Goal: Find specific page/section

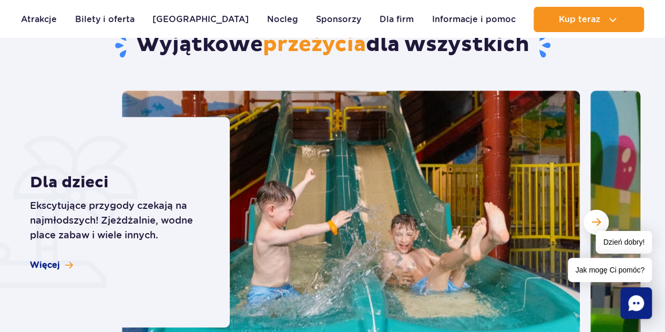
scroll to position [3963, 0]
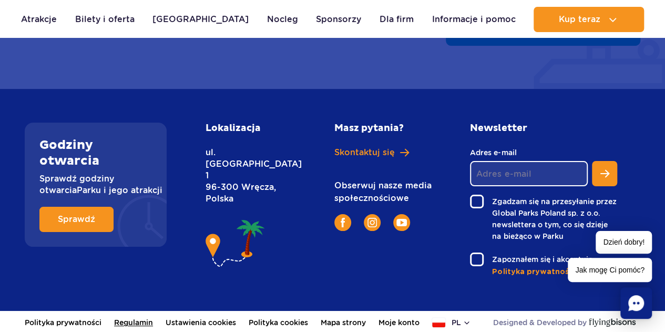
click at [119, 321] on link "Regulamin" at bounding box center [133, 322] width 39 height 23
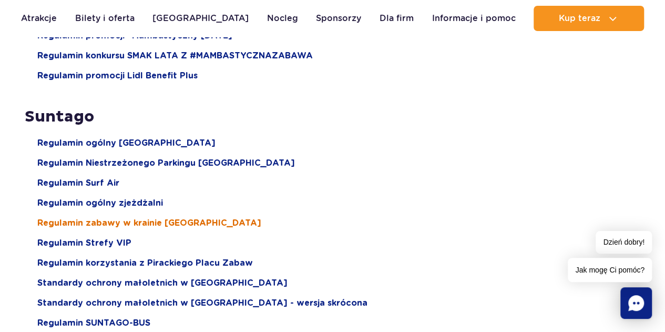
scroll to position [1209, 0]
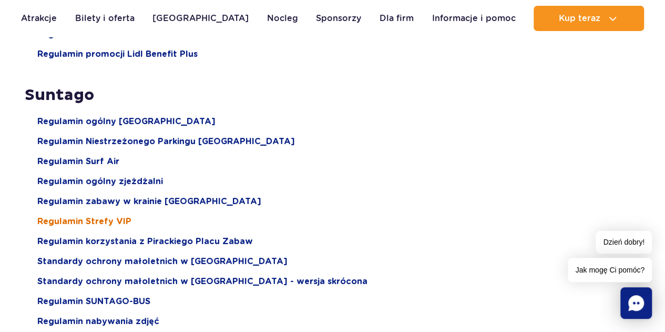
click at [122, 218] on span "Regulamin Strefy VIP" at bounding box center [84, 222] width 94 height 12
